Goal: Information Seeking & Learning: Check status

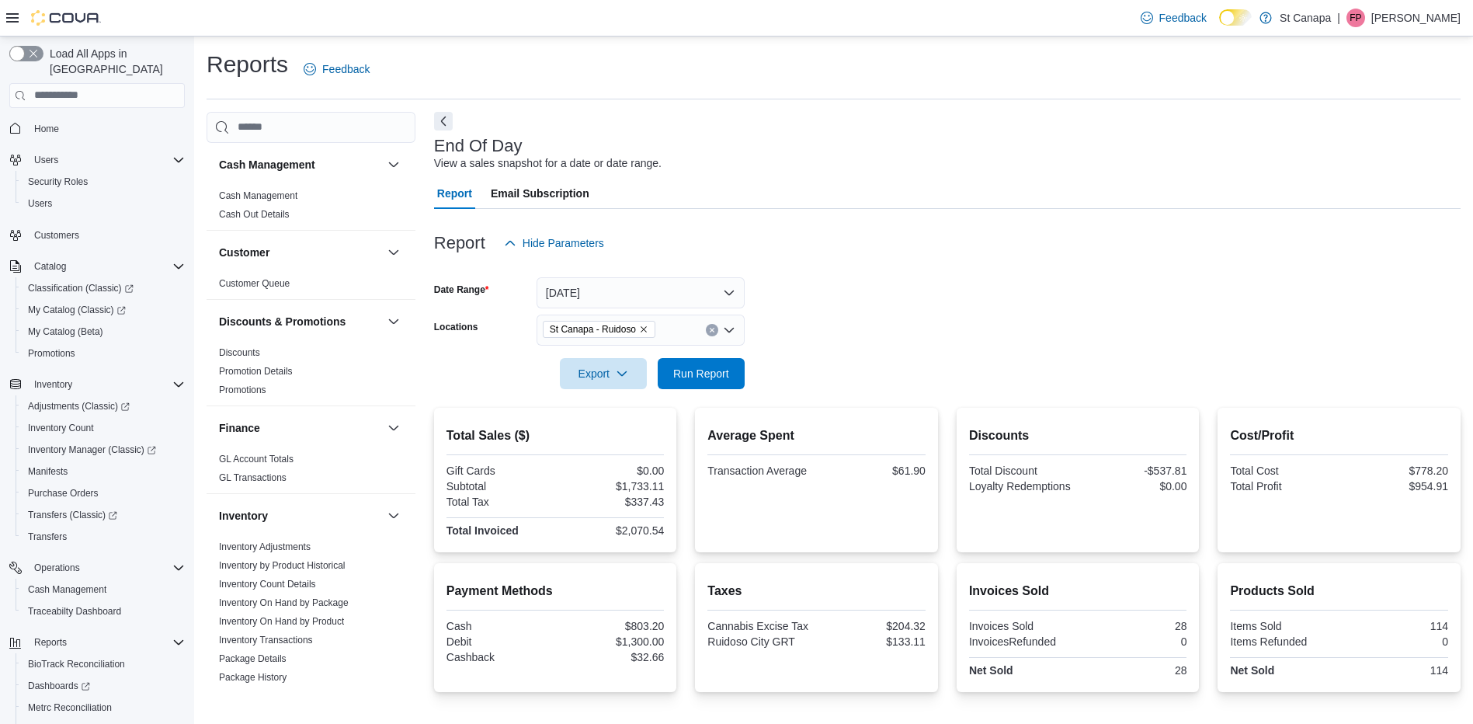
scroll to position [58, 0]
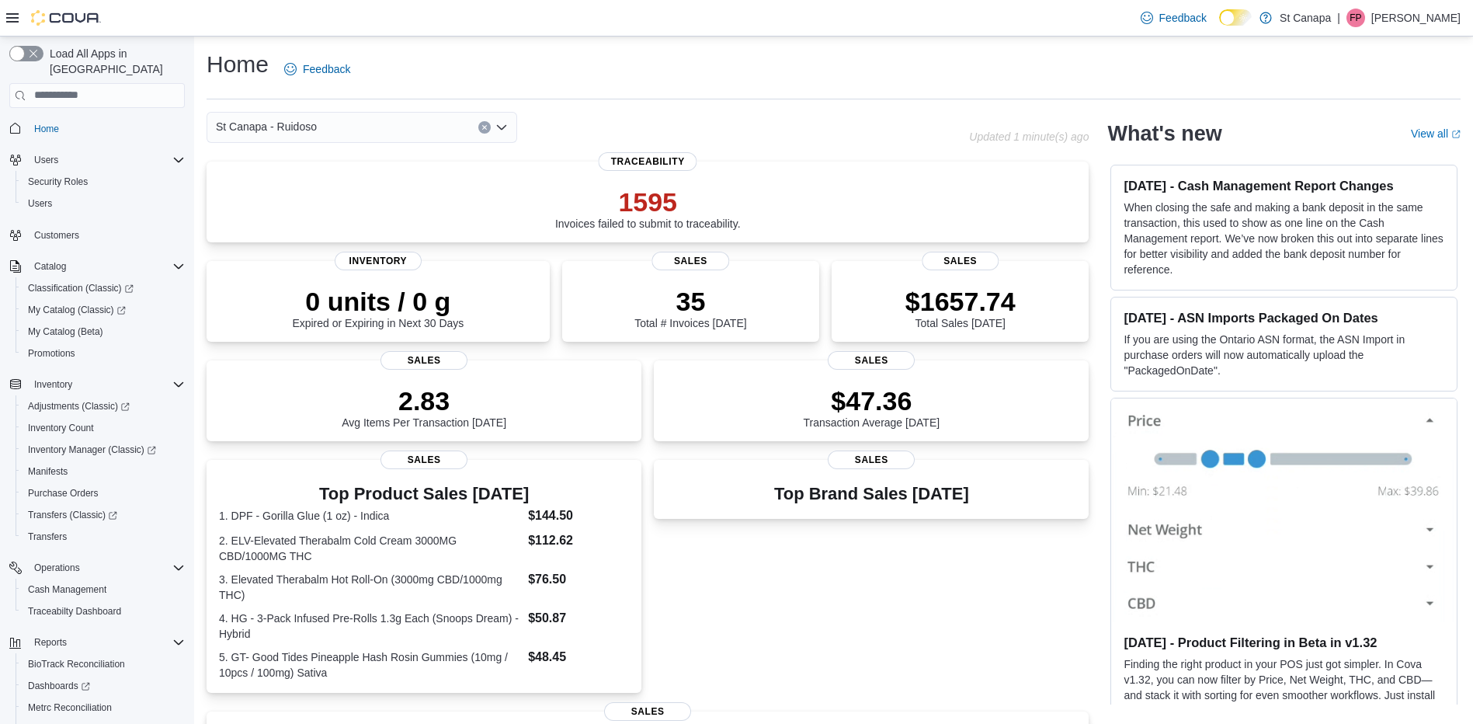
click at [815, 582] on div "Top Brand Sales Today Sales" at bounding box center [871, 576] width 435 height 233
